Goal: Navigation & Orientation: Find specific page/section

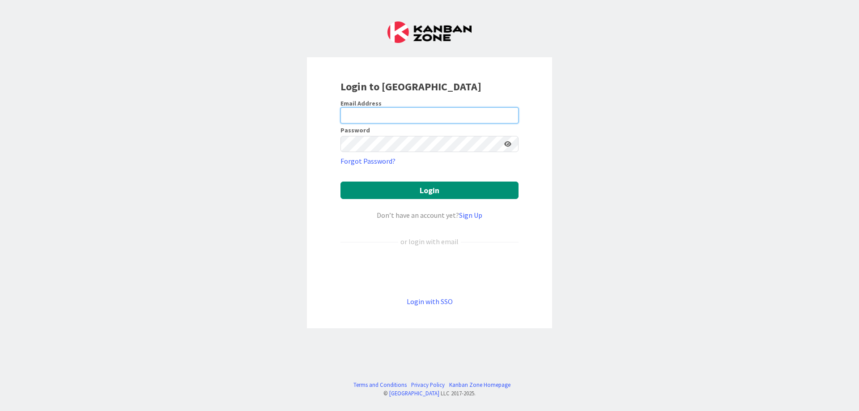
click at [392, 117] on input "email" at bounding box center [430, 115] width 178 height 16
type input "[EMAIL_ADDRESS][DOMAIN_NAME]"
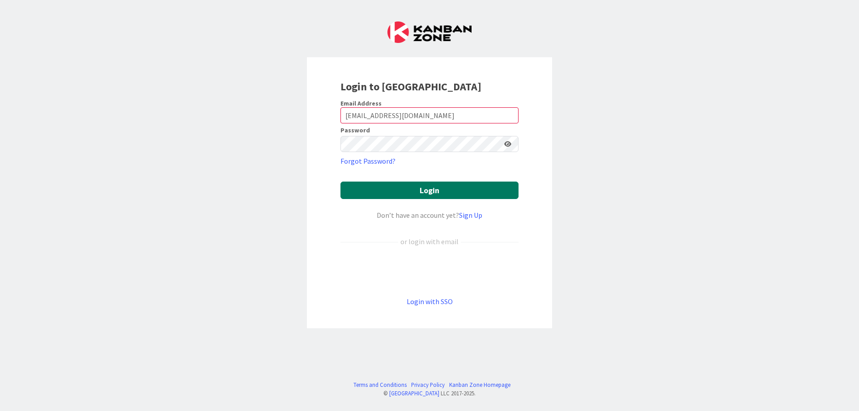
click at [429, 191] on button "Login" at bounding box center [430, 190] width 178 height 17
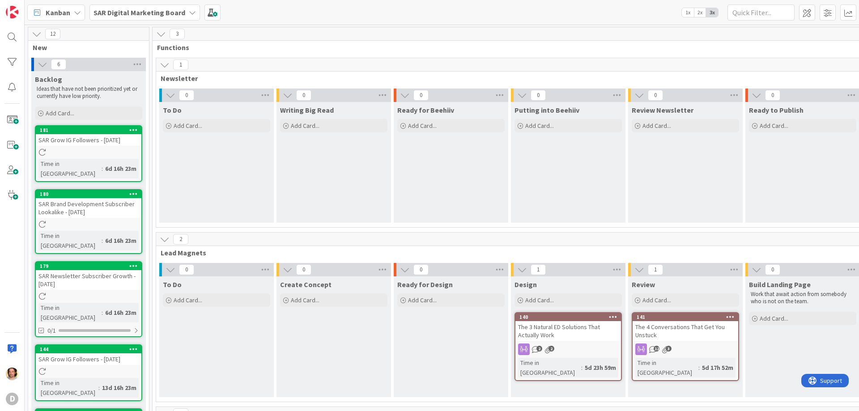
click at [658, 343] on div "141 The 4 Conversations That Get You Unstuck 12 3 Time in Column : 5d 17h 52m" at bounding box center [685, 346] width 107 height 69
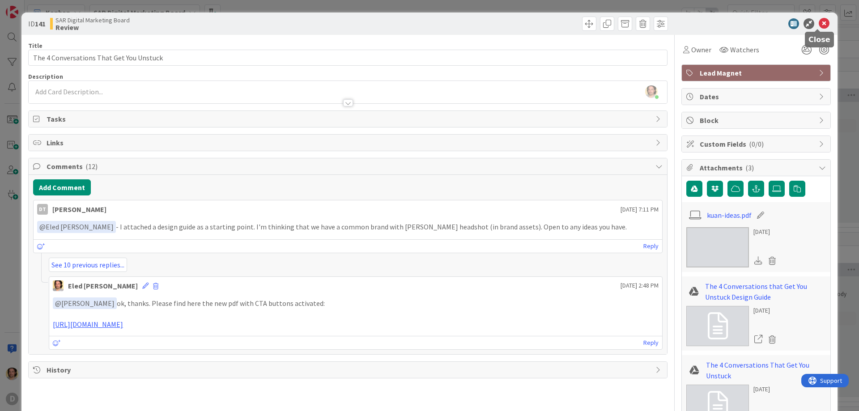
click at [819, 22] on icon at bounding box center [824, 23] width 11 height 11
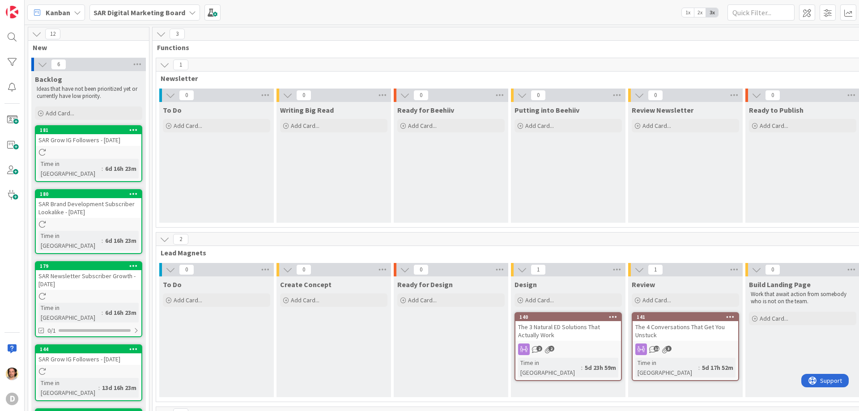
click at [578, 329] on div "The 3 Natural ED Solutions That Actually Work" at bounding box center [569, 331] width 106 height 20
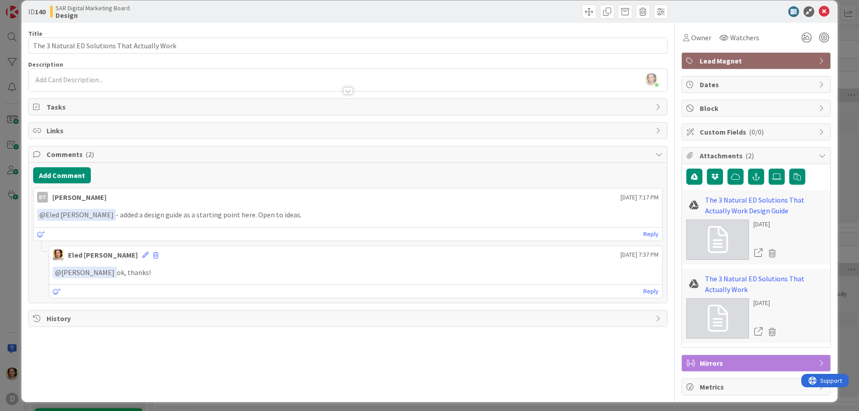
scroll to position [16, 0]
